Goal: Information Seeking & Learning: Learn about a topic

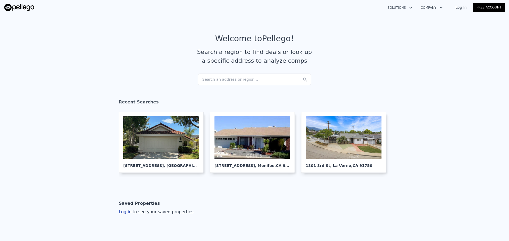
click at [248, 79] on div "Search an address or region..." at bounding box center [254, 80] width 113 height 12
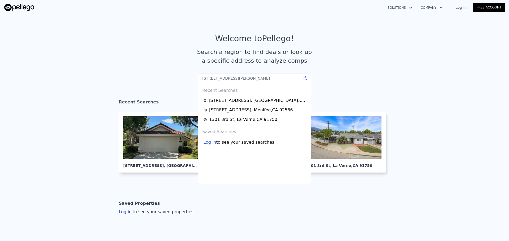
type input "[STREET_ADDRESS][PERSON_NAME]"
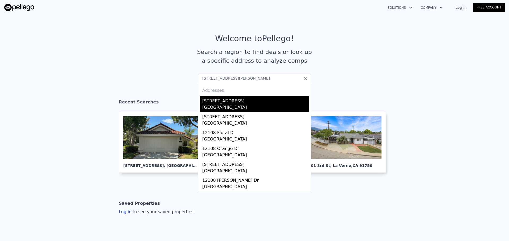
click at [231, 107] on div "[GEOGRAPHIC_DATA]" at bounding box center [255, 107] width 107 height 7
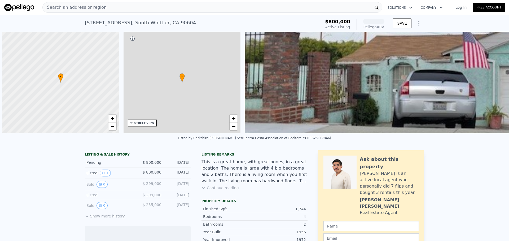
scroll to position [0, 2]
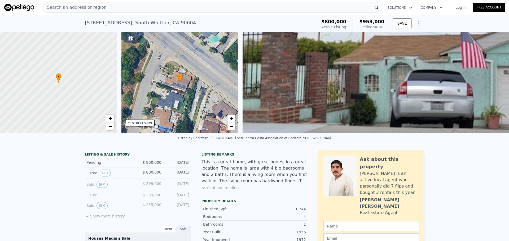
click at [141, 122] on div "STREET VIEW" at bounding box center [142, 123] width 20 height 4
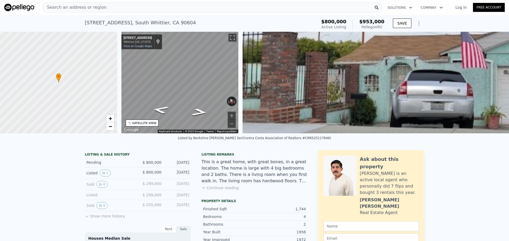
click at [119, 71] on div "• + − • + − STREET VIEW ← Move left → Move right ↑ Move up ↓ Move down + Zoom i…" at bounding box center [254, 83] width 509 height 102
click at [242, 82] on div "• + − • + − STREET VIEW ← Move left → Move right ↑ Move up ↓ Move down + Zoom i…" at bounding box center [254, 83] width 509 height 102
click at [124, 7] on div "Search an address or region" at bounding box center [212, 7] width 340 height 11
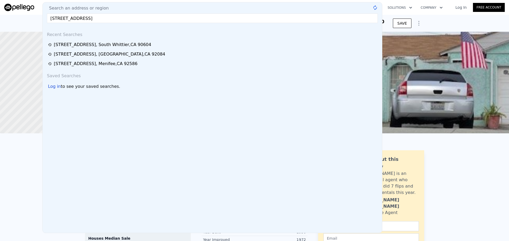
type input "[STREET_ADDRESS]"
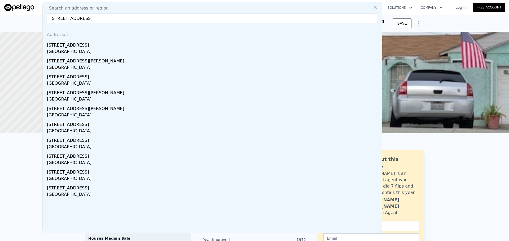
drag, startPoint x: 58, startPoint y: 46, endPoint x: 75, endPoint y: 37, distance: 19.3
click at [58, 46] on div "[STREET_ADDRESS]" at bounding box center [213, 44] width 333 height 8
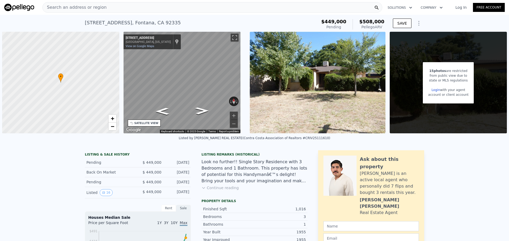
click at [162, 6] on div "Search an address or region" at bounding box center [212, 7] width 340 height 11
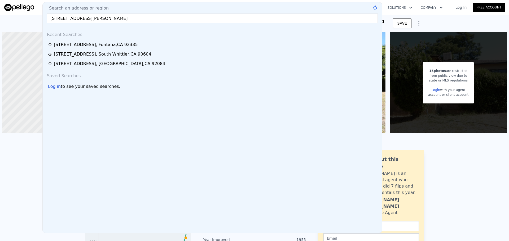
type input "[STREET_ADDRESS][PERSON_NAME]"
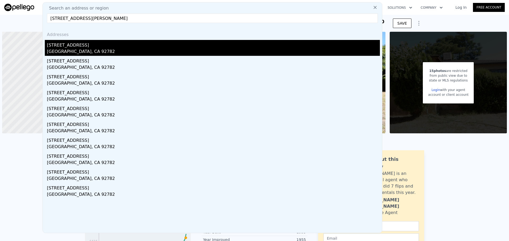
click at [167, 51] on div "[GEOGRAPHIC_DATA], CA 92782" at bounding box center [213, 51] width 333 height 7
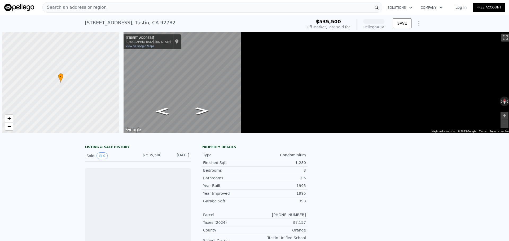
scroll to position [0, 2]
